Goal: Task Accomplishment & Management: Manage account settings

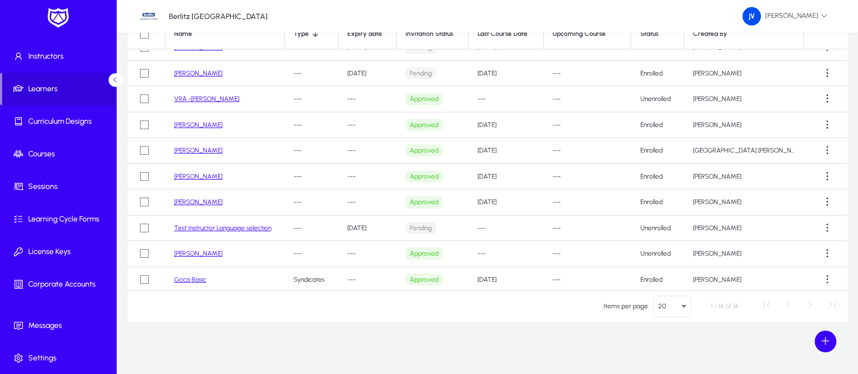
scroll to position [91, 0]
click at [222, 97] on link "VRA -[PERSON_NAME]" at bounding box center [206, 98] width 65 height 8
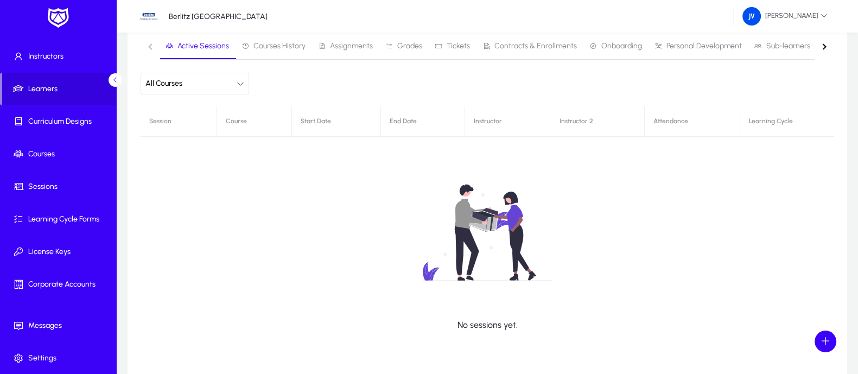
scroll to position [67, 0]
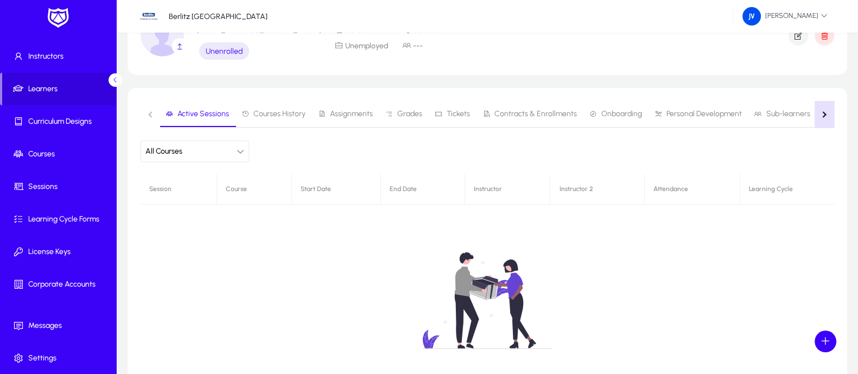
click at [821, 116] on button "button" at bounding box center [824, 114] width 20 height 27
click at [151, 113] on div "button" at bounding box center [151, 114] width 6 height 6
click at [78, 114] on span at bounding box center [60, 121] width 116 height 26
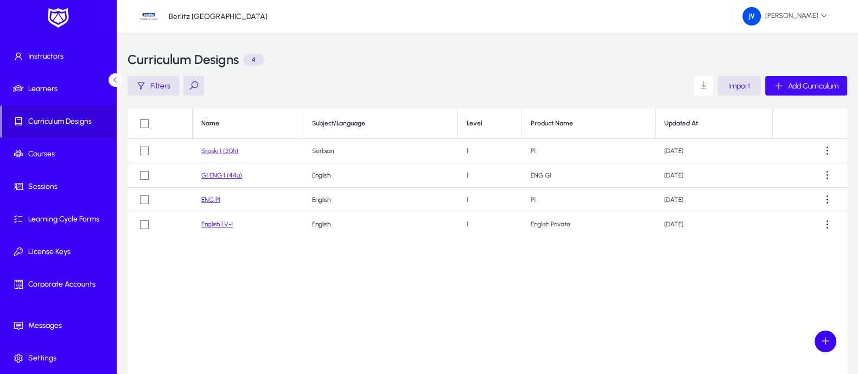
click at [796, 85] on span "Add Curriculum" at bounding box center [813, 85] width 50 height 9
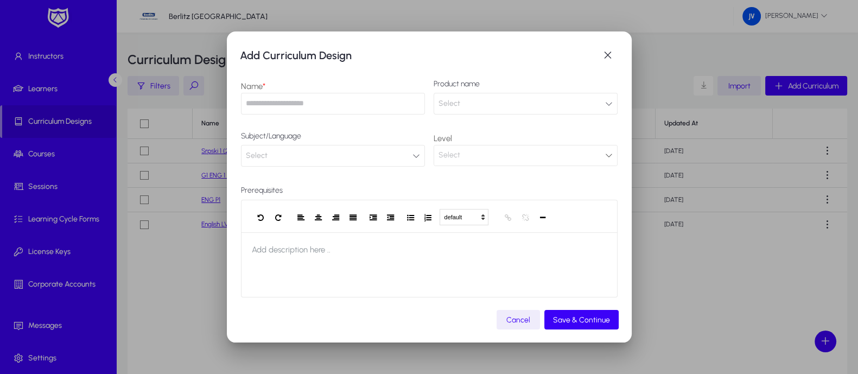
click at [276, 107] on input "text" at bounding box center [333, 104] width 184 height 22
type input "**********"
click at [606, 103] on mat-dialog-content "**********" at bounding box center [429, 188] width 379 height 243
click at [605, 103] on icon "button" at bounding box center [609, 104] width 8 height 8
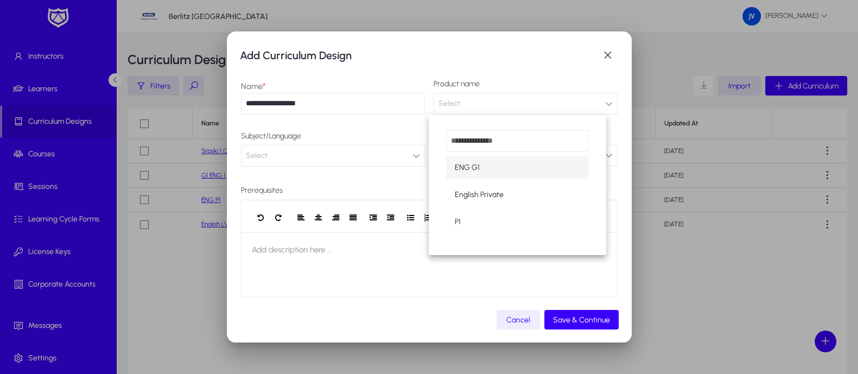
click at [606, 55] on div at bounding box center [429, 187] width 858 height 374
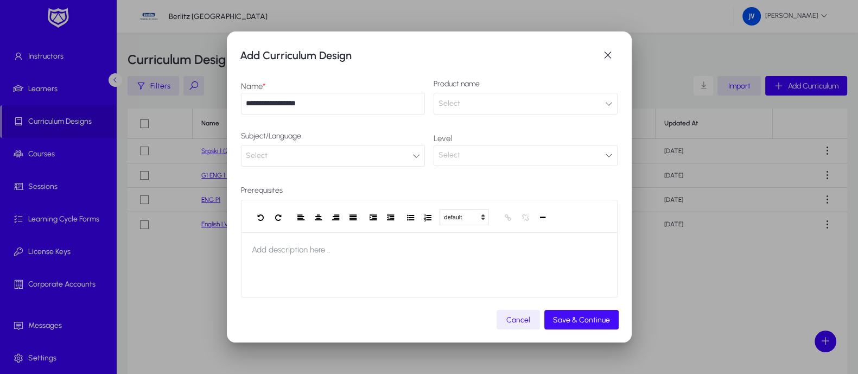
click at [572, 317] on span "Save & Continue" at bounding box center [581, 319] width 57 height 9
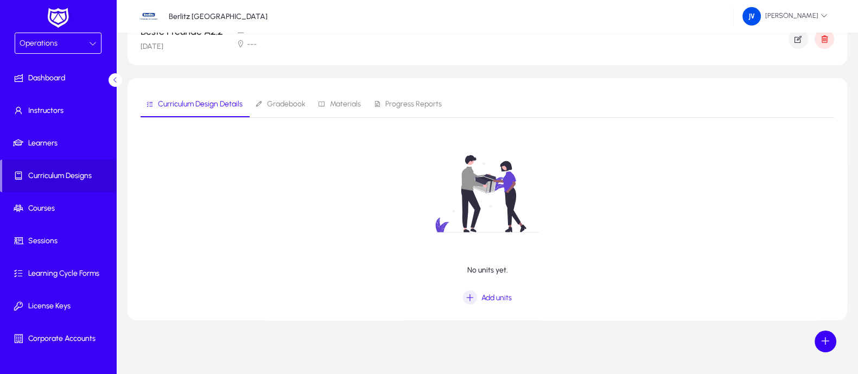
click at [93, 44] on icon at bounding box center [93, 44] width 8 height 8
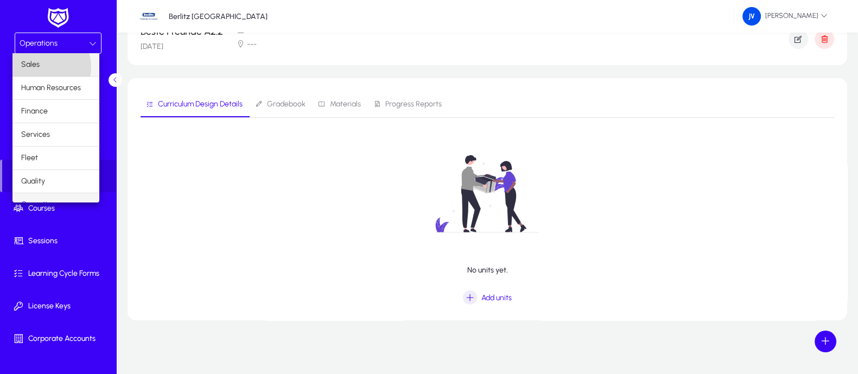
click at [46, 66] on mat-option "Sales" at bounding box center [55, 64] width 87 height 23
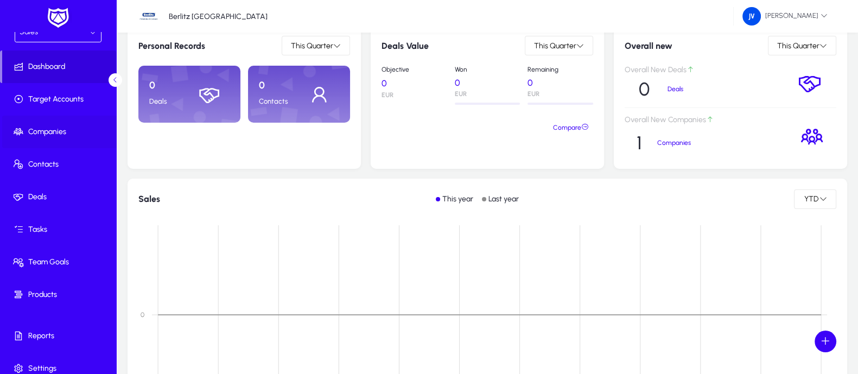
scroll to position [22, 0]
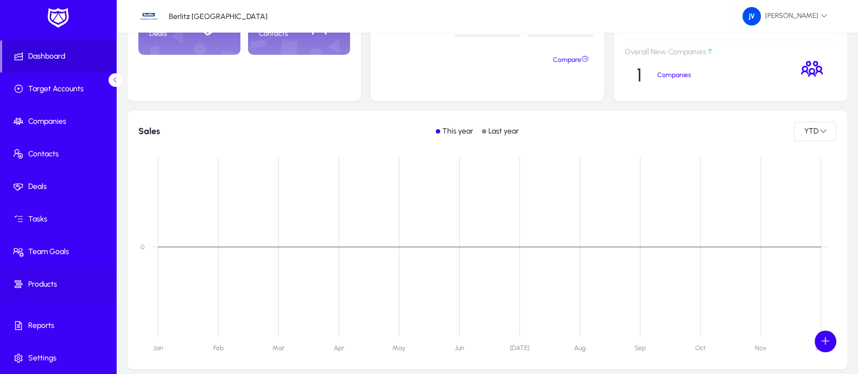
click at [41, 279] on span "Products" at bounding box center [60, 284] width 116 height 11
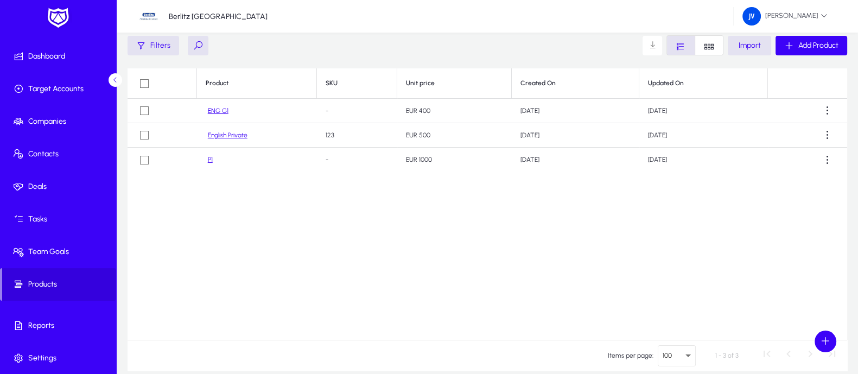
scroll to position [23, 0]
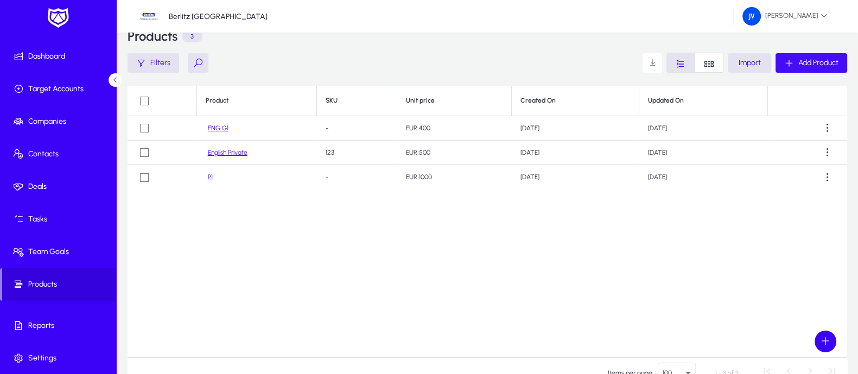
click at [822, 62] on span "Add Product" at bounding box center [818, 62] width 40 height 9
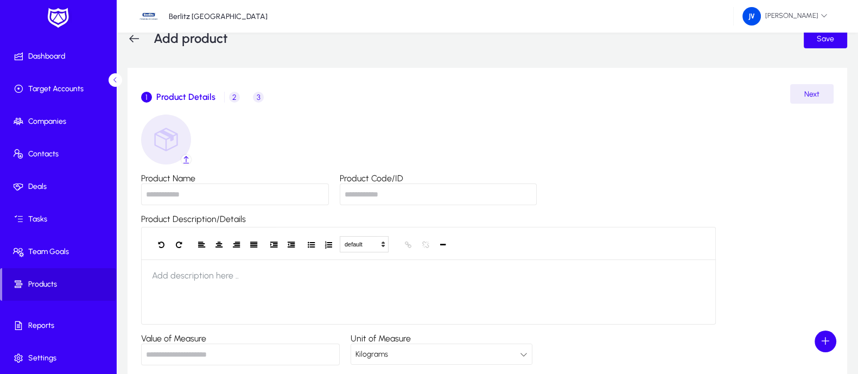
click at [200, 198] on input "Product Name" at bounding box center [235, 194] width 188 height 22
type input "*"
type input "**********"
click at [380, 194] on input "Product Code/ID" at bounding box center [438, 194] width 197 height 22
type input "***"
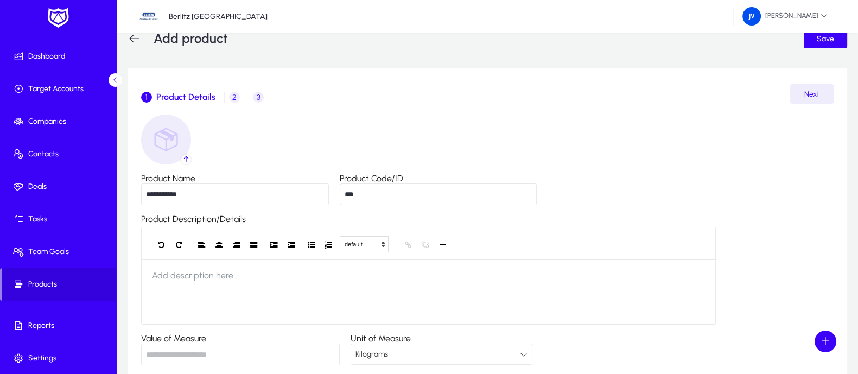
click at [415, 136] on div "**********" at bounding box center [487, 282] width 692 height 336
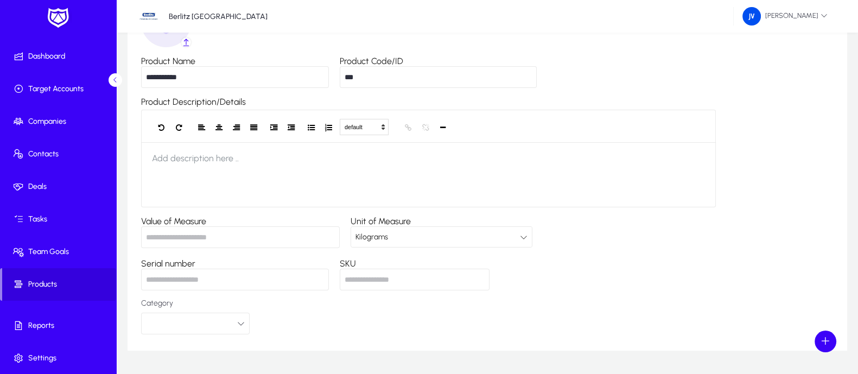
scroll to position [159, 0]
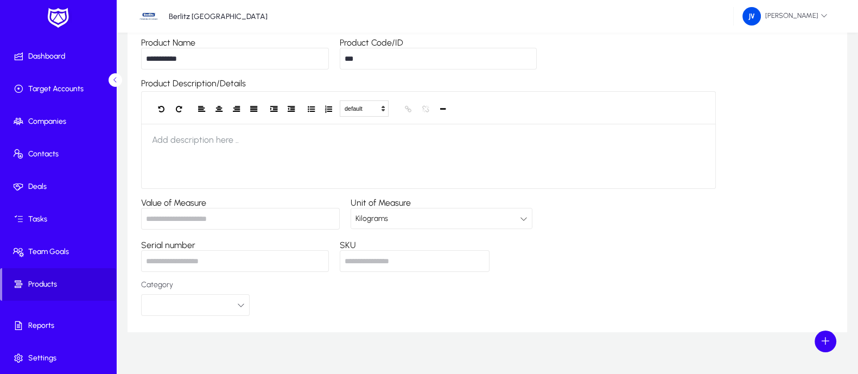
click at [525, 216] on icon at bounding box center [524, 219] width 8 height 8
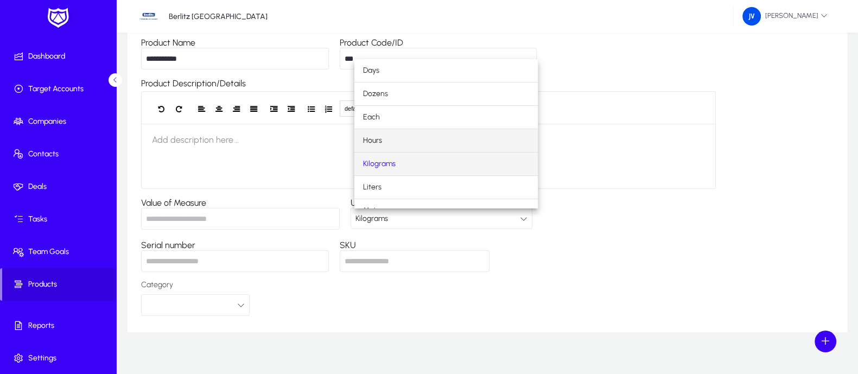
click at [445, 144] on mat-option "Hours" at bounding box center [445, 140] width 183 height 23
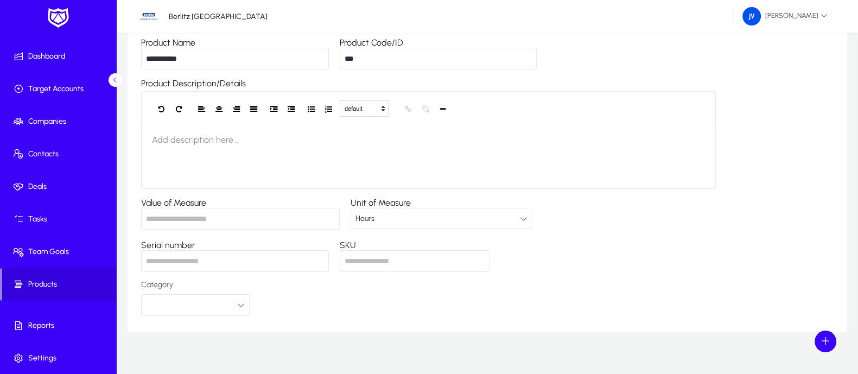
click at [293, 257] on input "Serial number" at bounding box center [235, 261] width 188 height 22
type input "******"
click at [408, 262] on input "SKU" at bounding box center [415, 261] width 150 height 22
click at [239, 302] on icon "button" at bounding box center [241, 305] width 8 height 8
click at [274, 305] on div at bounding box center [429, 187] width 858 height 374
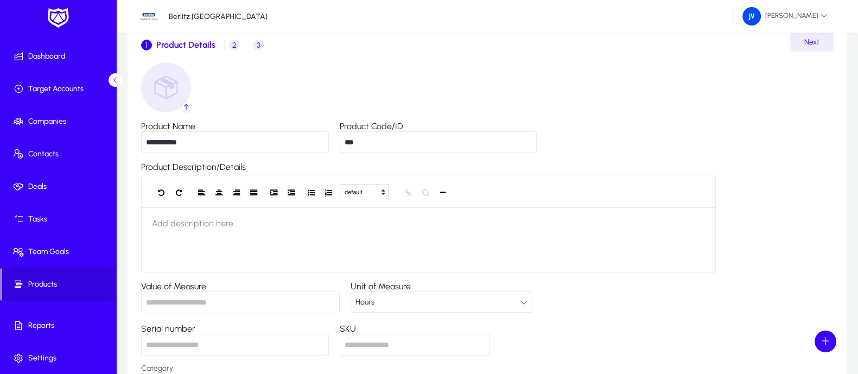
scroll to position [0, 0]
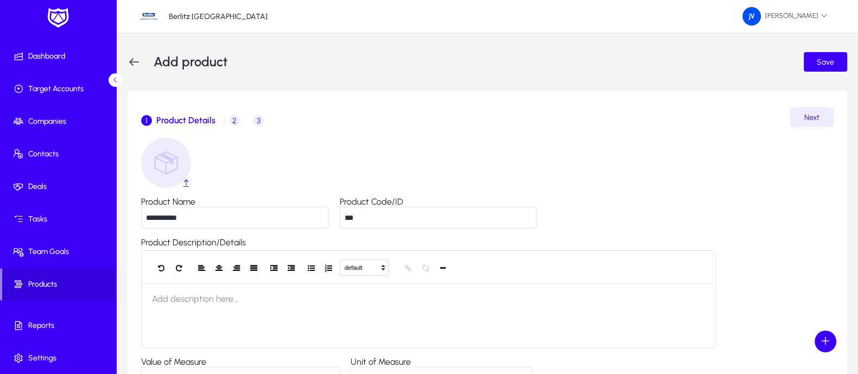
click at [233, 119] on span "2" at bounding box center [234, 120] width 11 height 11
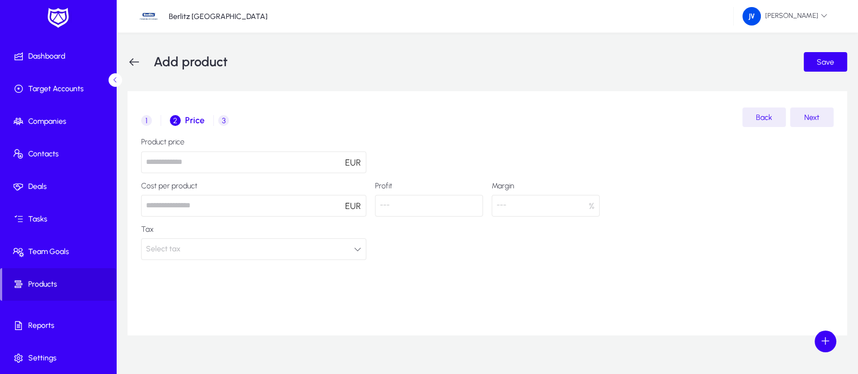
click at [242, 160] on input "number" at bounding box center [253, 162] width 225 height 22
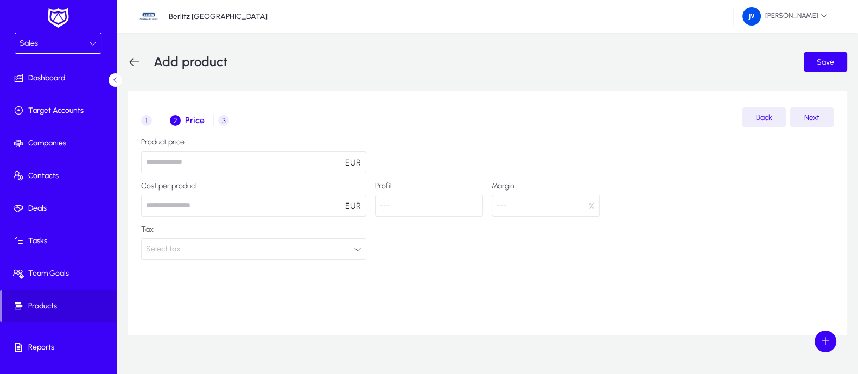
click at [89, 40] on icon at bounding box center [93, 44] width 8 height 8
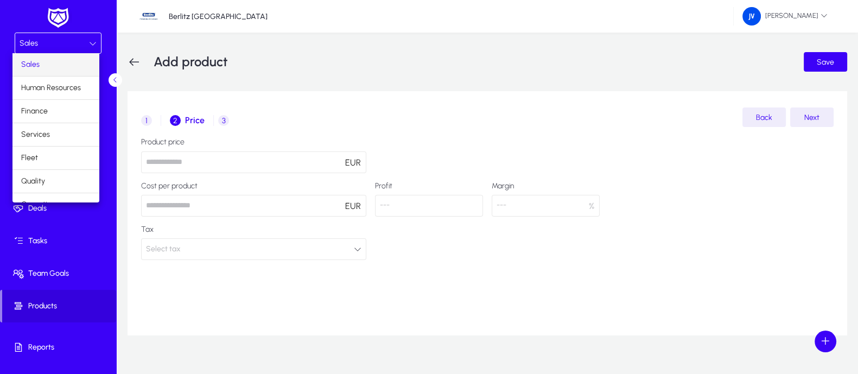
scroll to position [36, 0]
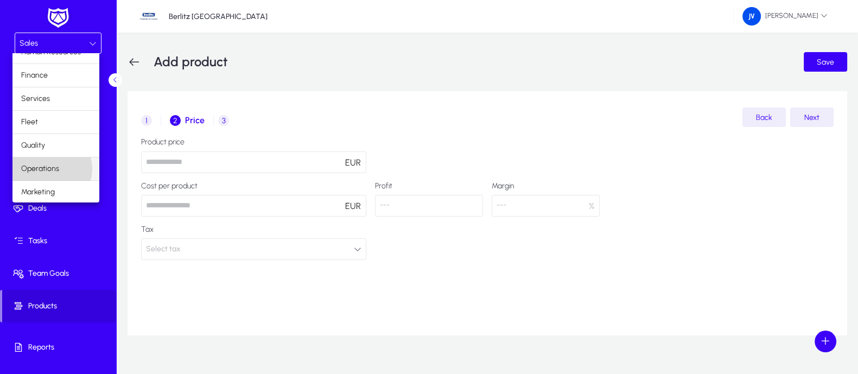
click at [52, 168] on span "Operations" at bounding box center [40, 168] width 38 height 13
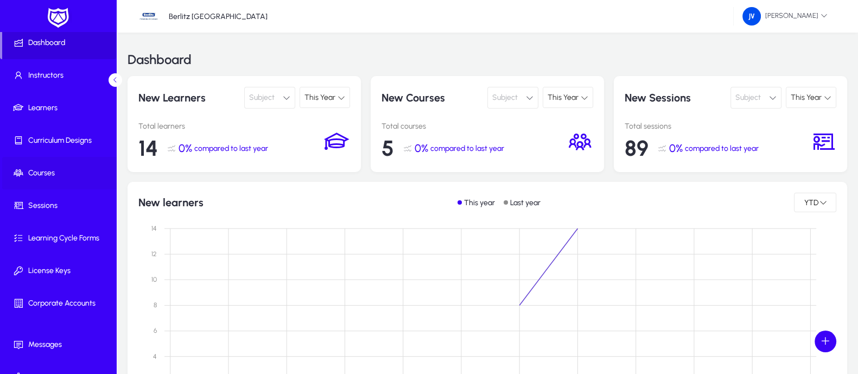
scroll to position [54, 0]
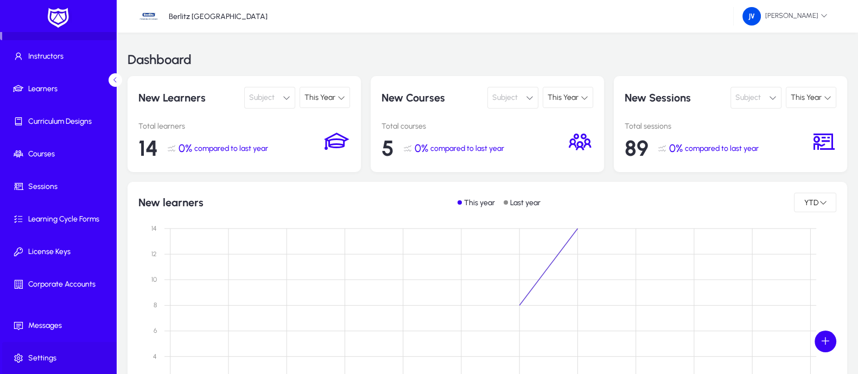
click at [49, 353] on span "Settings" at bounding box center [60, 358] width 116 height 11
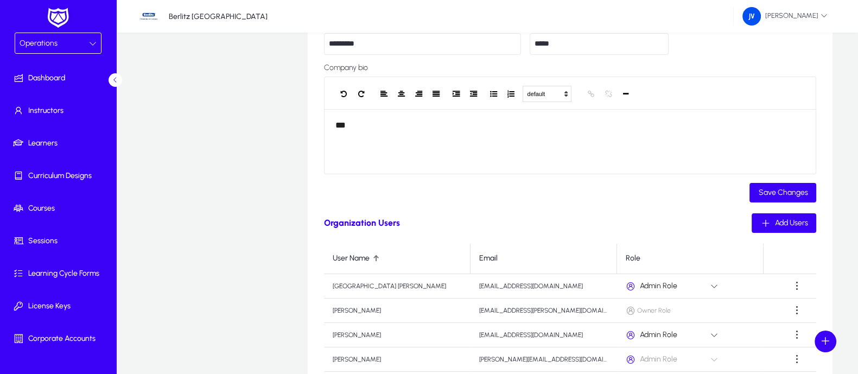
click at [84, 41] on div "Operations" at bounding box center [54, 43] width 69 height 14
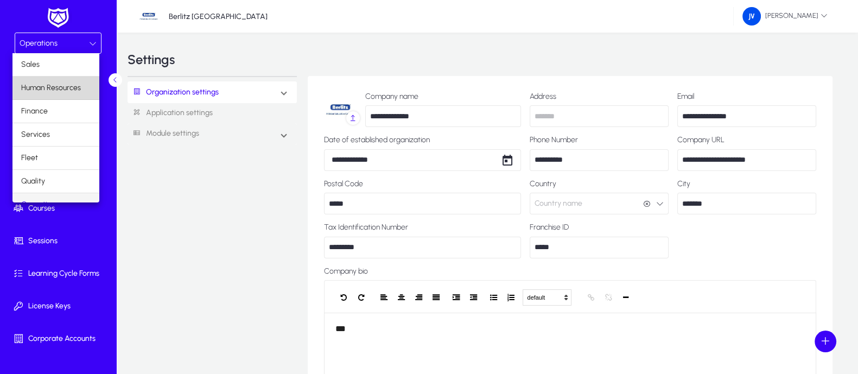
click at [65, 83] on span "Human Resources" at bounding box center [51, 87] width 60 height 13
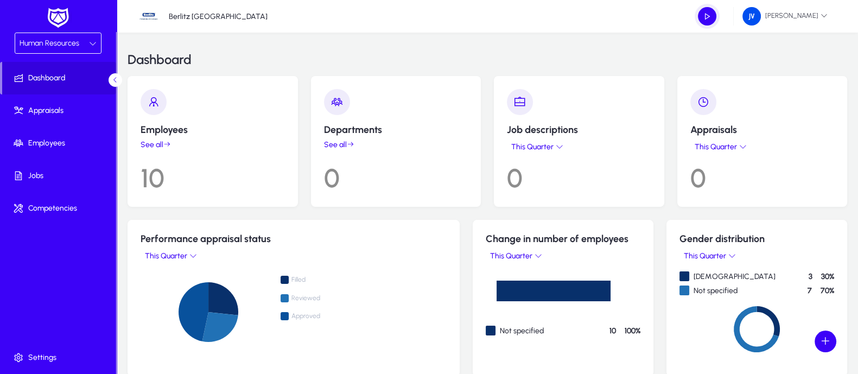
click at [150, 143] on link "See all" at bounding box center [212, 144] width 144 height 9
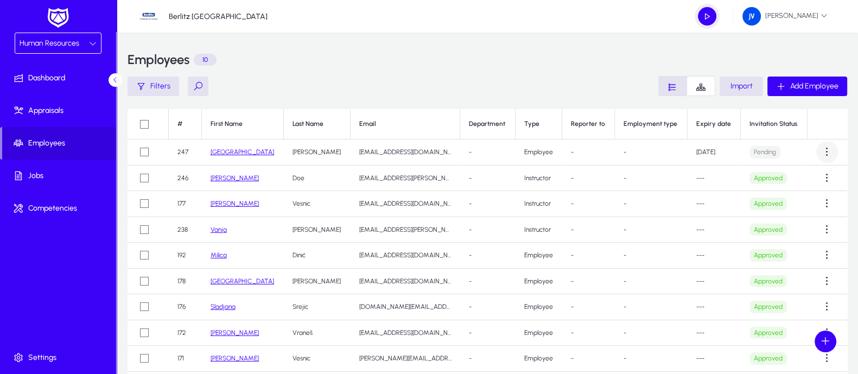
click at [817, 149] on span at bounding box center [827, 152] width 22 height 22
click at [784, 199] on span "Edit" at bounding box center [799, 201] width 43 height 10
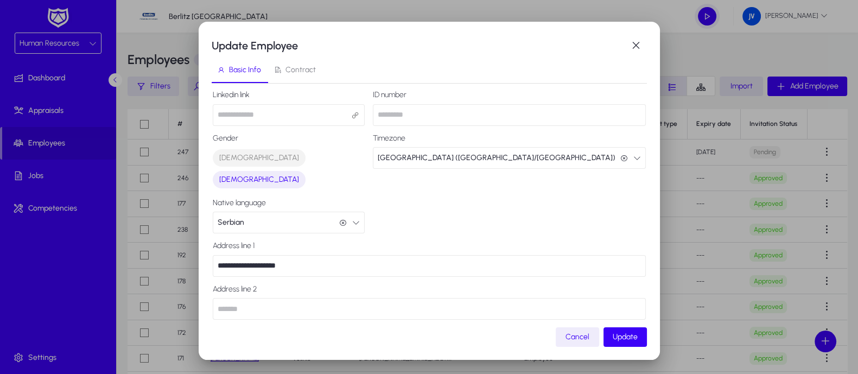
scroll to position [203, 0]
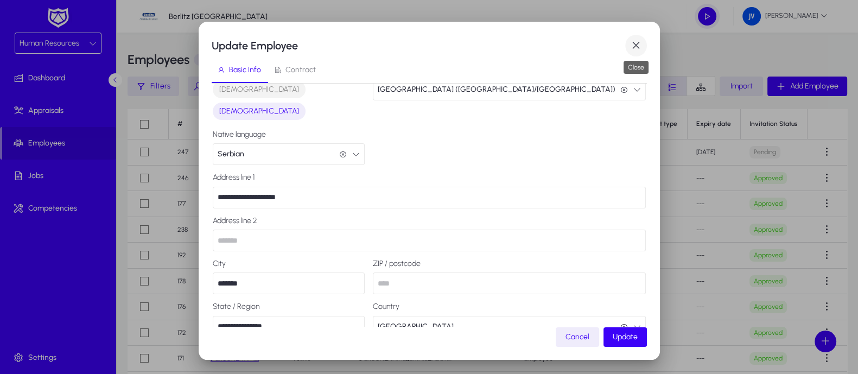
click at [629, 44] on span "button" at bounding box center [636, 46] width 22 height 22
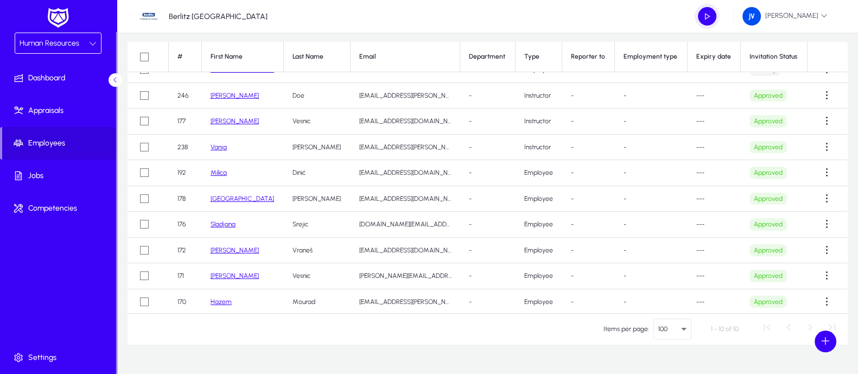
scroll to position [0, 0]
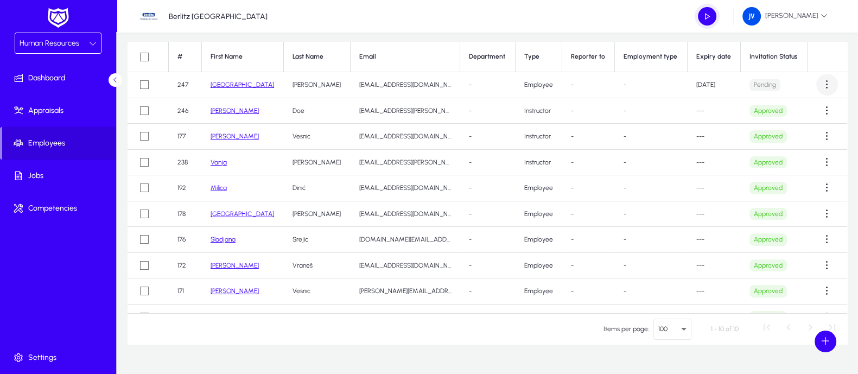
click at [821, 83] on span at bounding box center [827, 85] width 22 height 22
click at [798, 110] on span "Resend" at bounding box center [799, 111] width 43 height 10
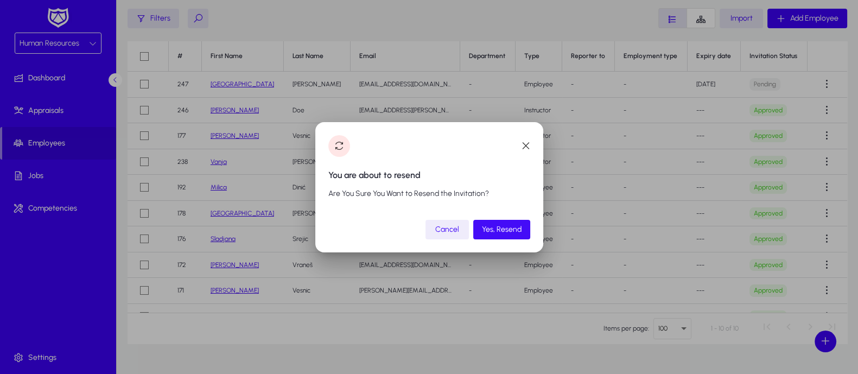
click at [499, 229] on span "Yes, Resend" at bounding box center [502, 229] width 40 height 9
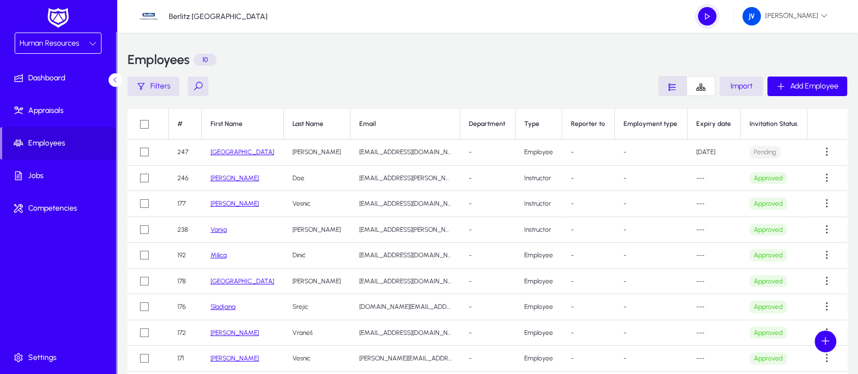
click at [83, 42] on div "Human Resources" at bounding box center [54, 43] width 69 height 14
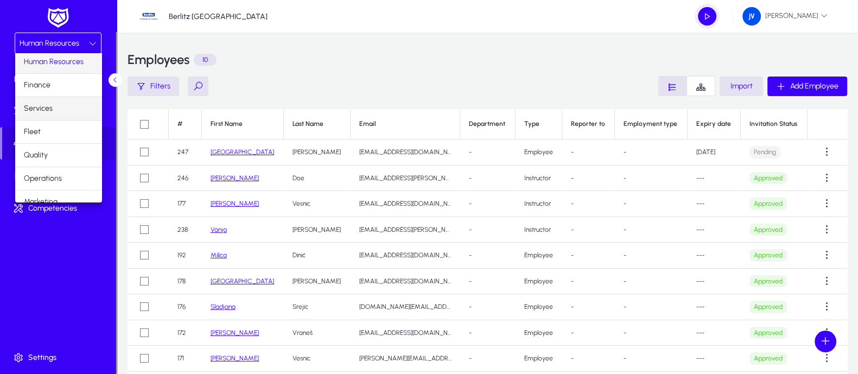
scroll to position [36, 0]
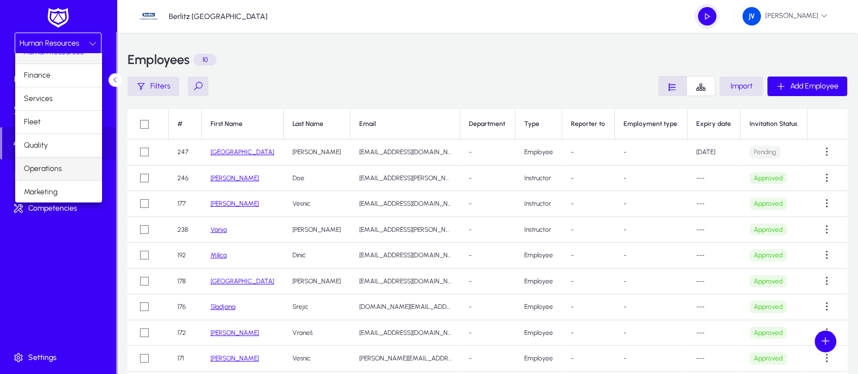
click at [52, 168] on span "Operations" at bounding box center [43, 168] width 38 height 13
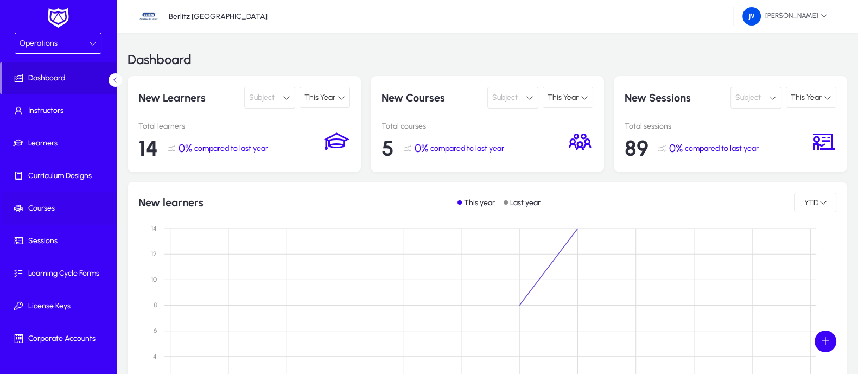
scroll to position [54, 0]
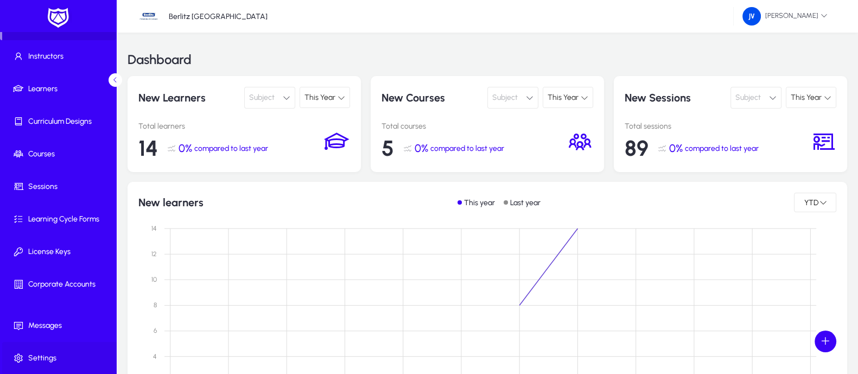
click at [48, 353] on span "Settings" at bounding box center [60, 358] width 116 height 11
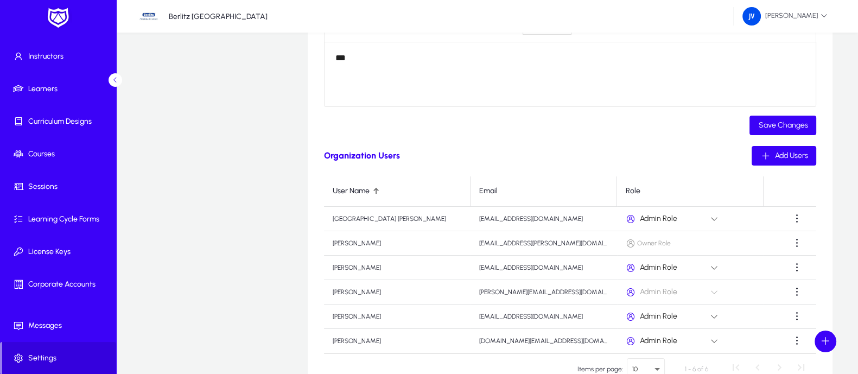
scroll to position [339, 0]
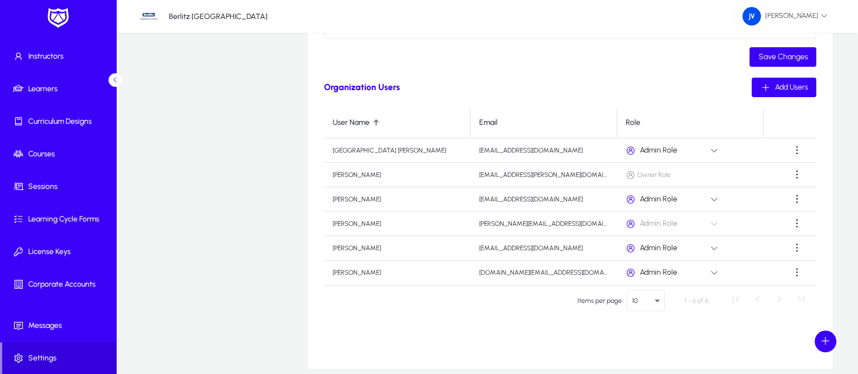
click at [828, 342] on span at bounding box center [825, 341] width 22 height 22
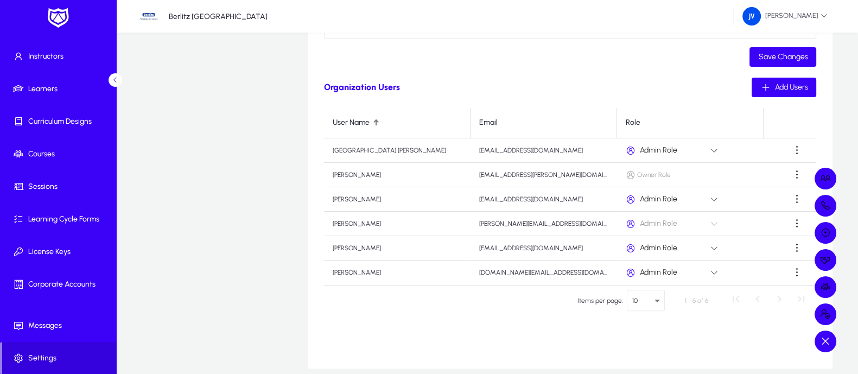
click at [770, 336] on div at bounding box center [429, 187] width 858 height 374
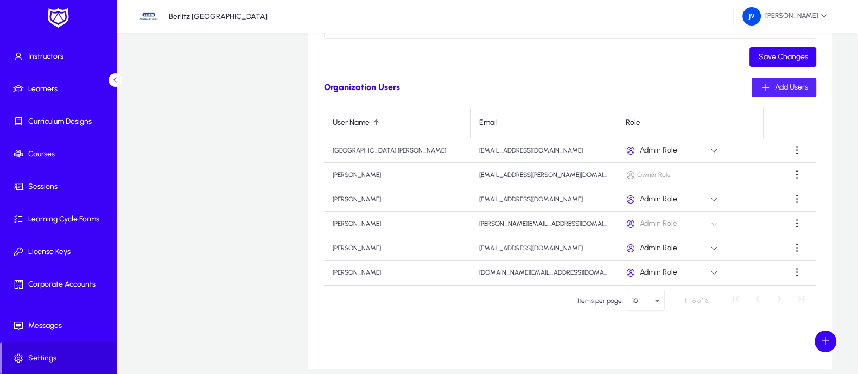
click at [797, 84] on span "Add Users" at bounding box center [790, 86] width 33 height 9
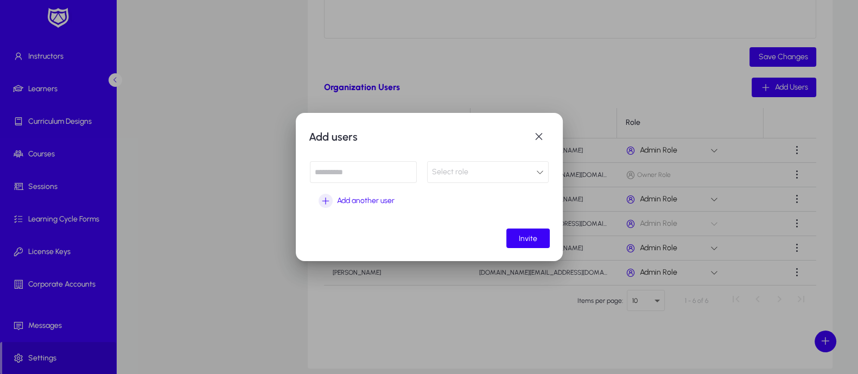
click at [347, 175] on input at bounding box center [363, 172] width 107 height 22
type input "**********"
click at [538, 171] on icon at bounding box center [540, 172] width 8 height 8
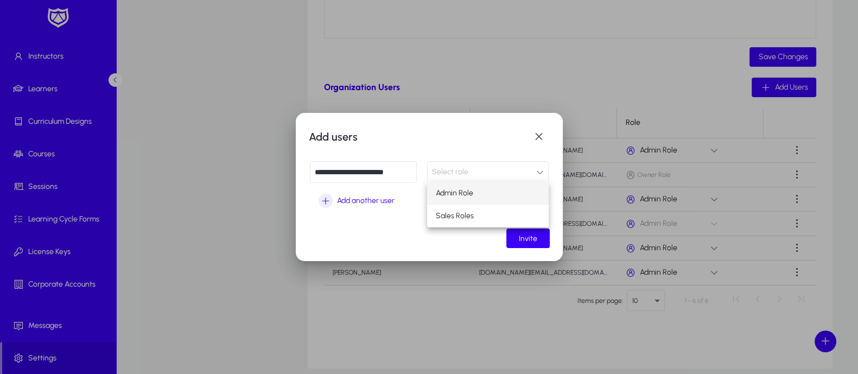
click at [473, 194] on mat-option "Admin Role" at bounding box center [488, 193] width 122 height 23
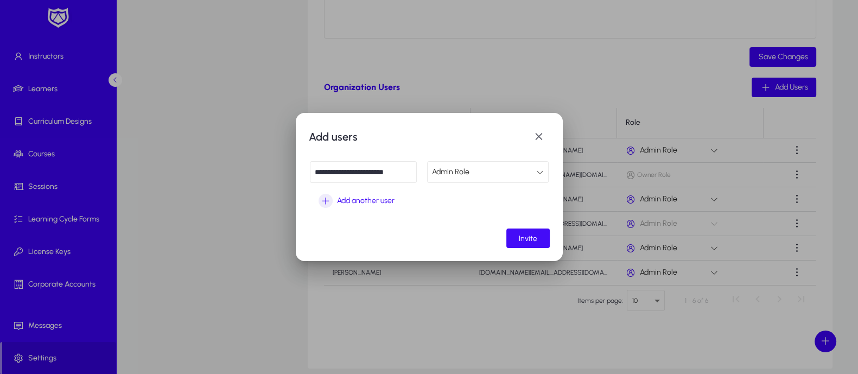
click at [523, 236] on span "Invite" at bounding box center [528, 238] width 18 height 9
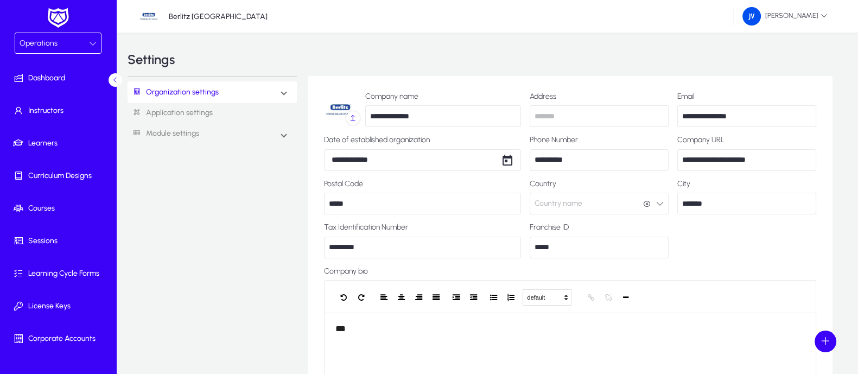
click at [77, 41] on div "Operations" at bounding box center [54, 43] width 69 height 14
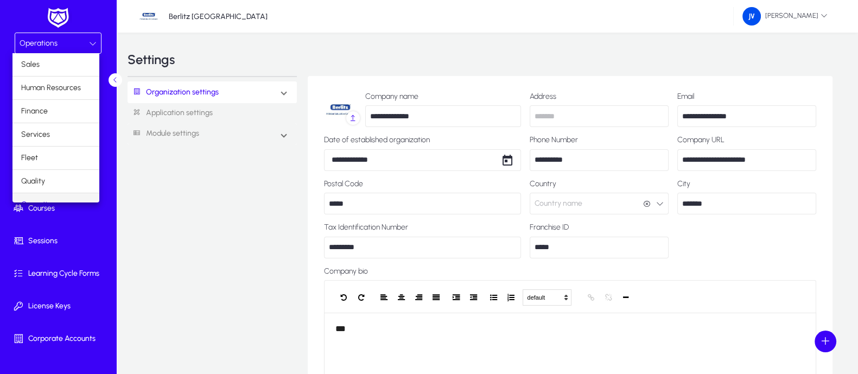
scroll to position [13, 0]
click at [66, 78] on span "Human Resources" at bounding box center [51, 74] width 60 height 13
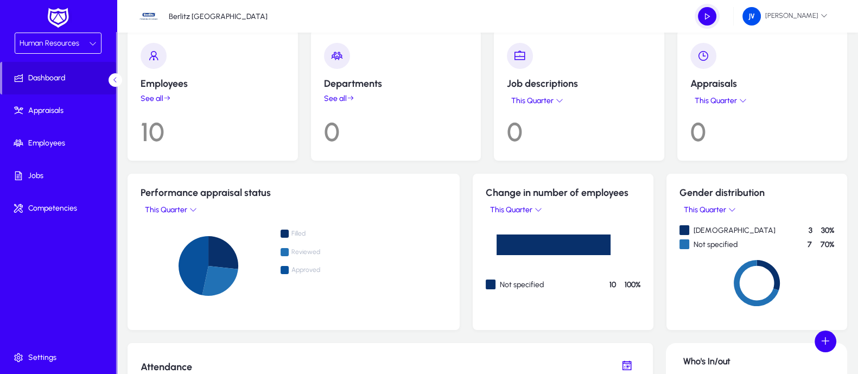
scroll to position [67, 0]
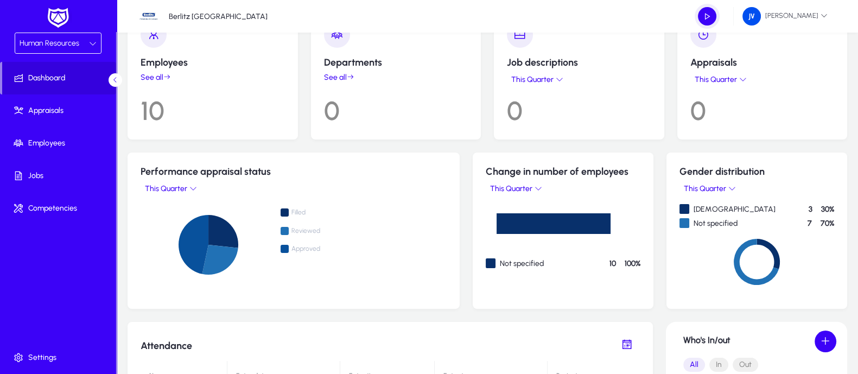
click at [156, 74] on link "See all" at bounding box center [212, 77] width 144 height 9
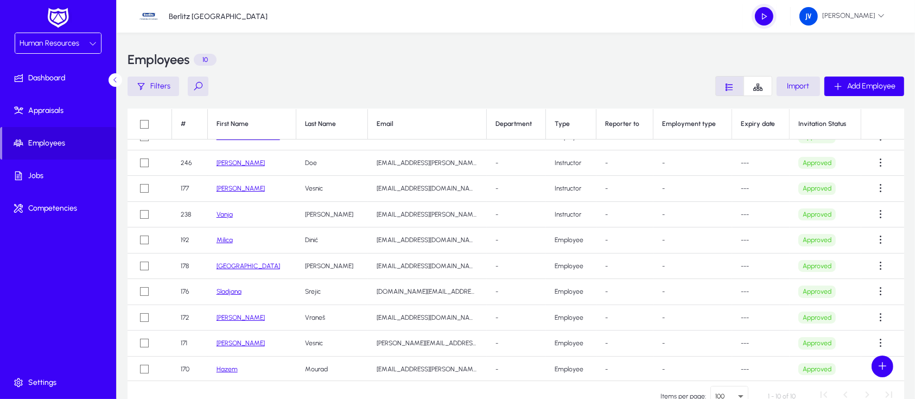
click at [61, 43] on span "Human Resources" at bounding box center [50, 43] width 60 height 9
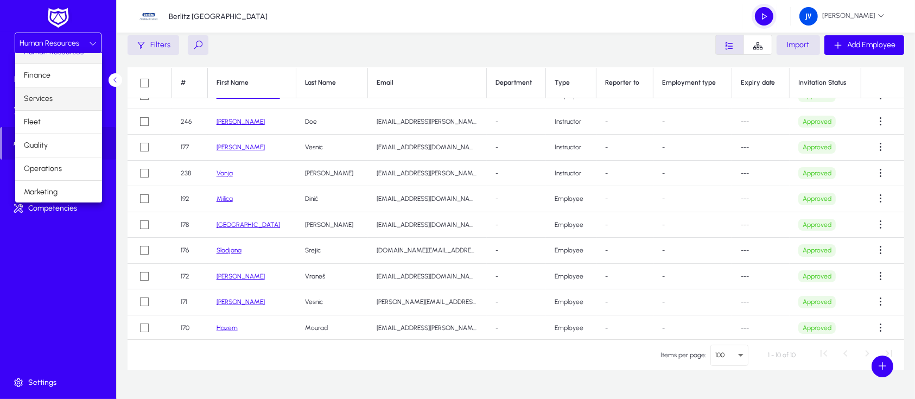
scroll to position [66, 0]
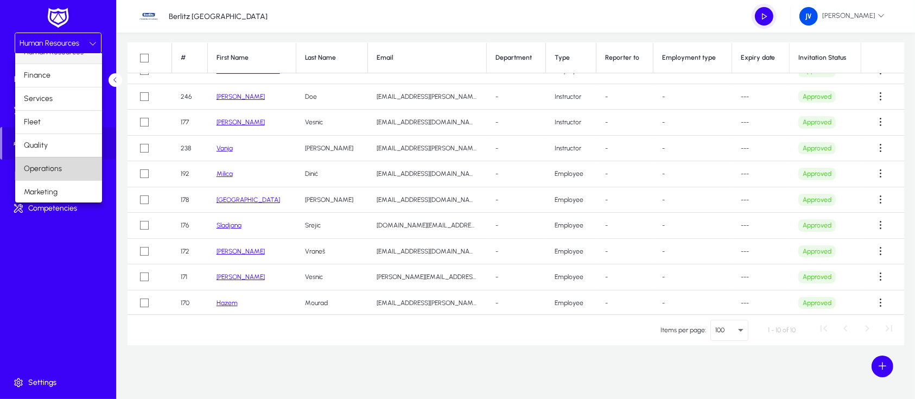
click at [66, 170] on mat-option "Operations" at bounding box center [58, 168] width 87 height 23
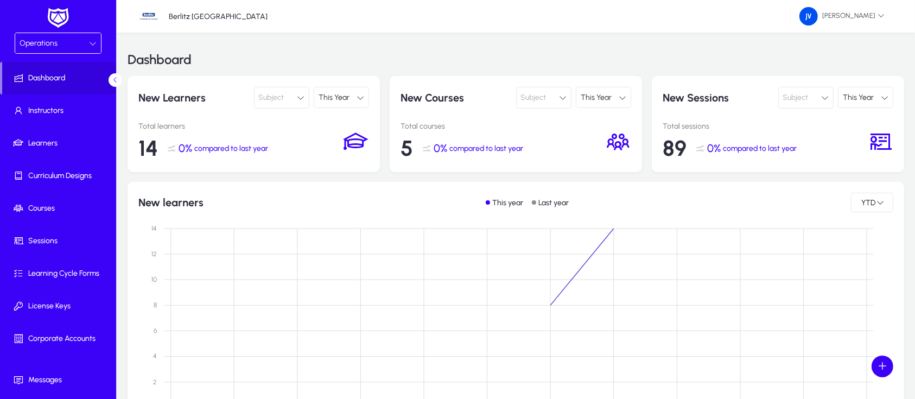
click at [90, 41] on icon at bounding box center [93, 44] width 8 height 8
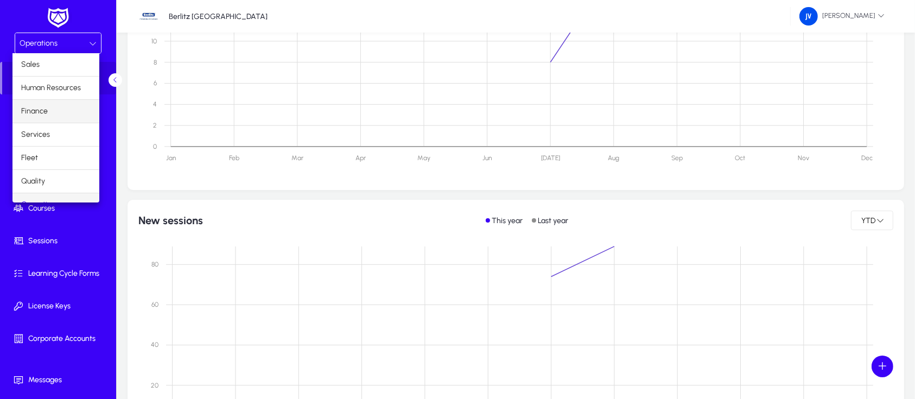
scroll to position [519, 0]
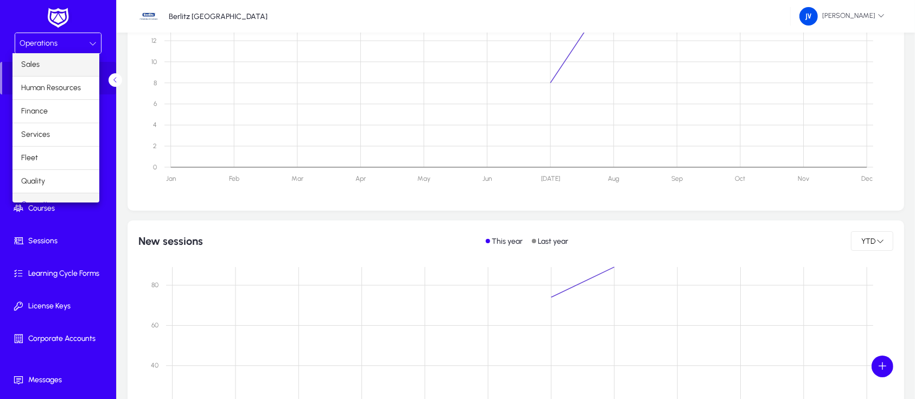
click at [34, 66] on span "Sales" at bounding box center [30, 64] width 18 height 13
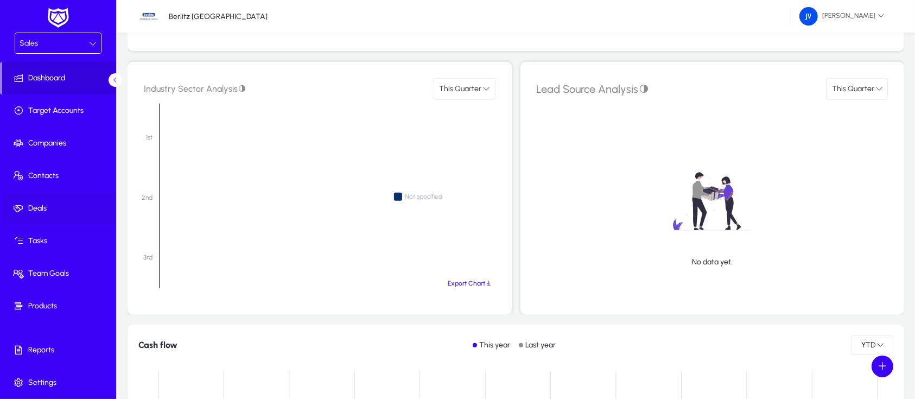
scroll to position [881, 0]
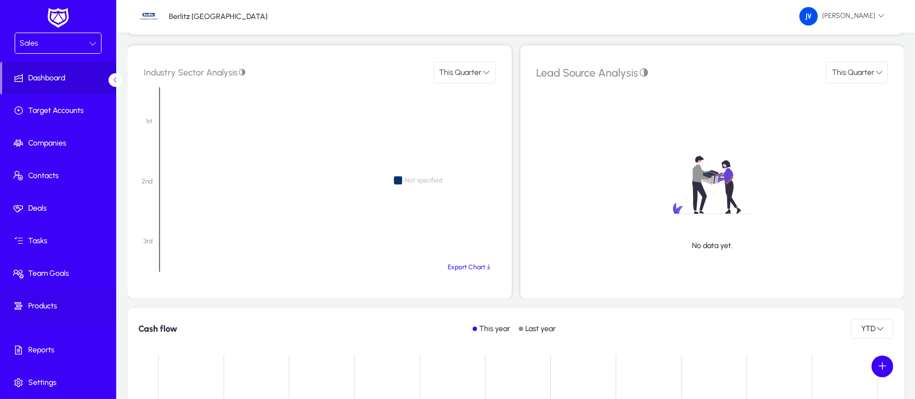
click at [45, 305] on span "Products" at bounding box center [60, 305] width 116 height 11
